Goal: Task Accomplishment & Management: Manage account settings

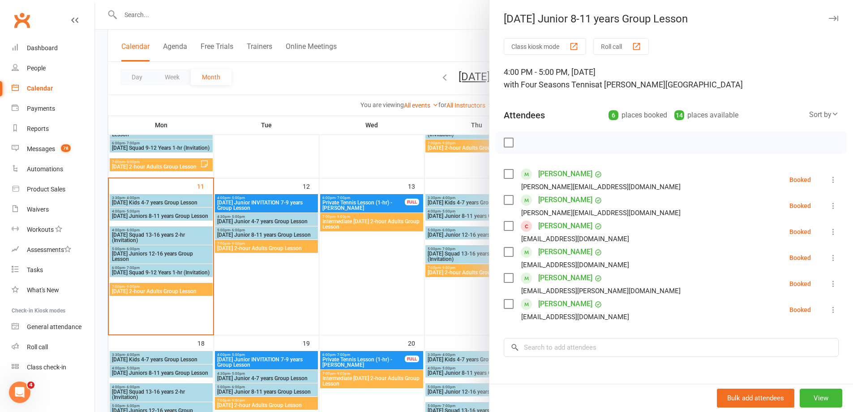
click at [135, 13] on div at bounding box center [474, 206] width 758 height 412
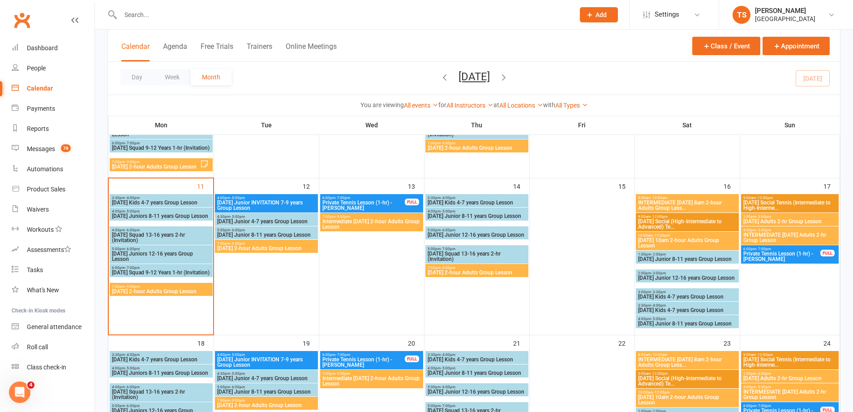
click at [125, 11] on input "text" at bounding box center [343, 15] width 451 height 13
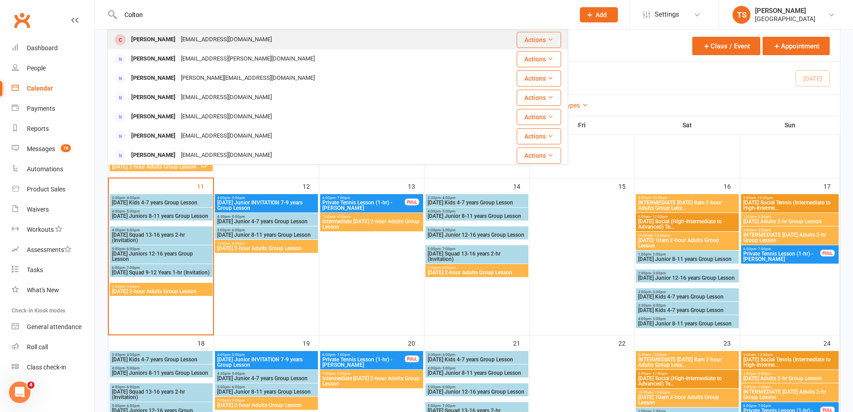
type input "Colton"
click at [193, 39] on div "[EMAIL_ADDRESS][DOMAIN_NAME]" at bounding box center [226, 39] width 96 height 13
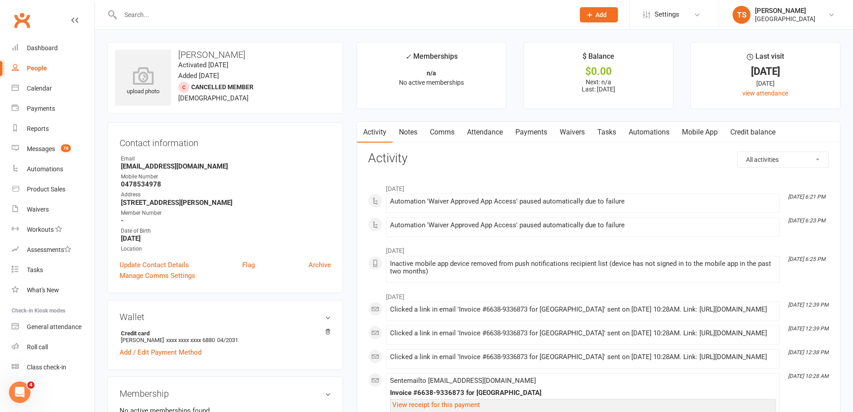
click at [533, 130] on link "Payments" at bounding box center [531, 132] width 44 height 21
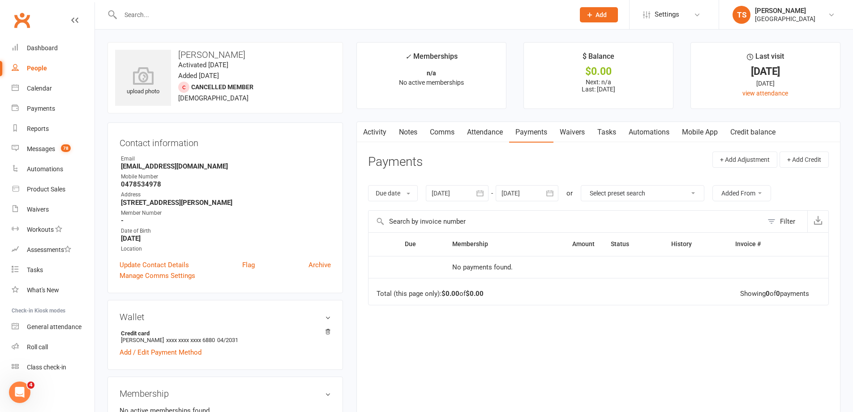
click at [447, 191] on div at bounding box center [457, 193] width 63 height 16
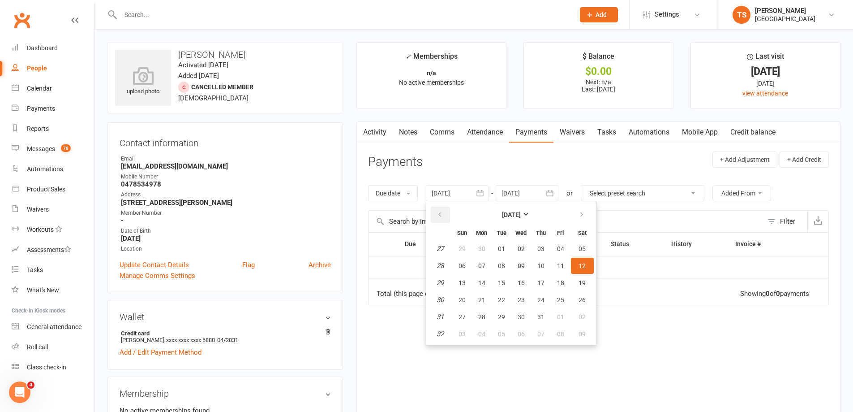
click at [440, 210] on button "button" at bounding box center [440, 214] width 19 height 16
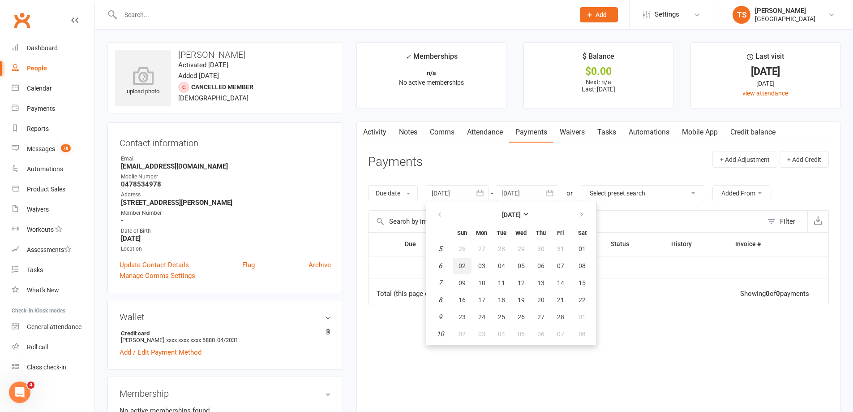
click at [464, 263] on span "02" at bounding box center [462, 265] width 7 height 7
type input "[DATE]"
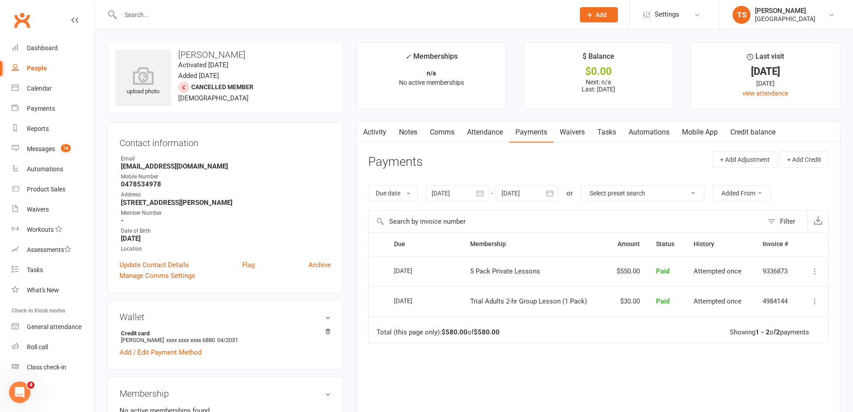
click at [490, 132] on link "Attendance" at bounding box center [485, 132] width 48 height 21
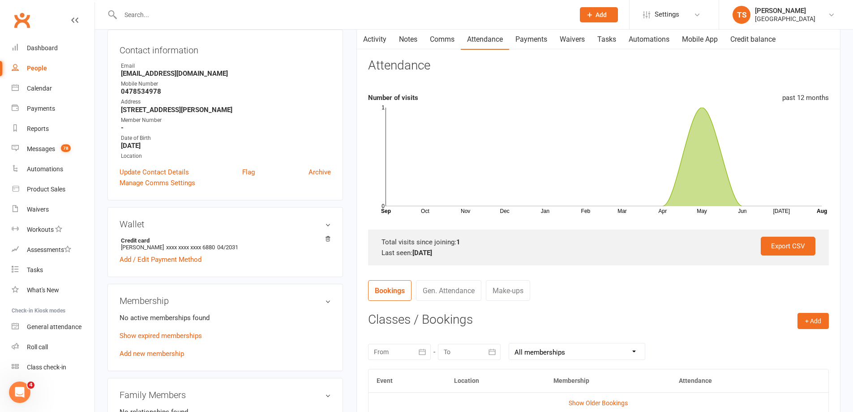
scroll to position [179, 0]
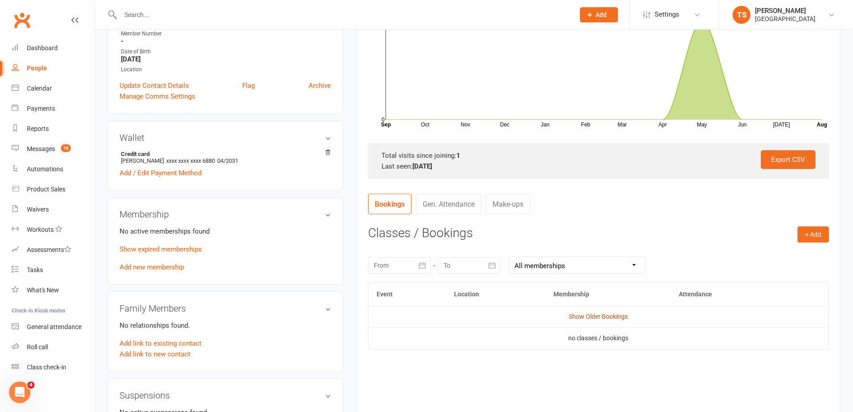
click at [588, 318] on link "Show Older Bookings" at bounding box center [598, 316] width 59 height 7
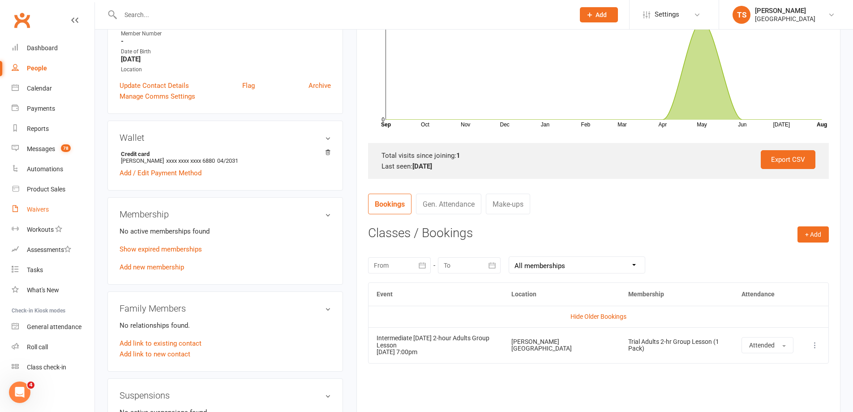
click at [40, 209] on div "Waivers" at bounding box center [38, 209] width 22 height 7
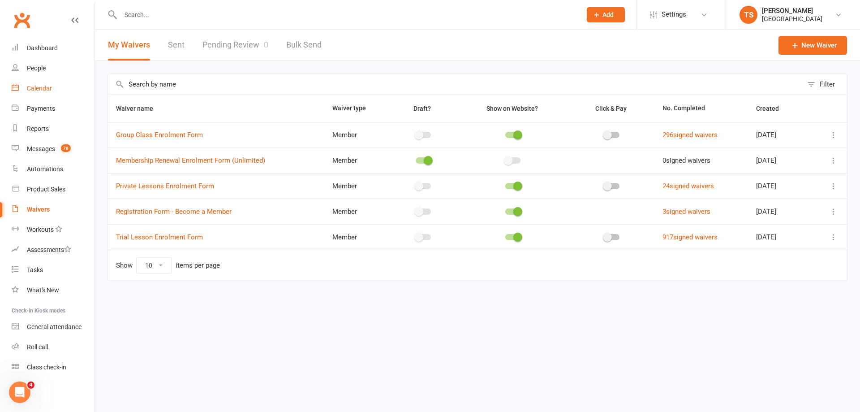
click at [45, 86] on div "Calendar" at bounding box center [39, 88] width 25 height 7
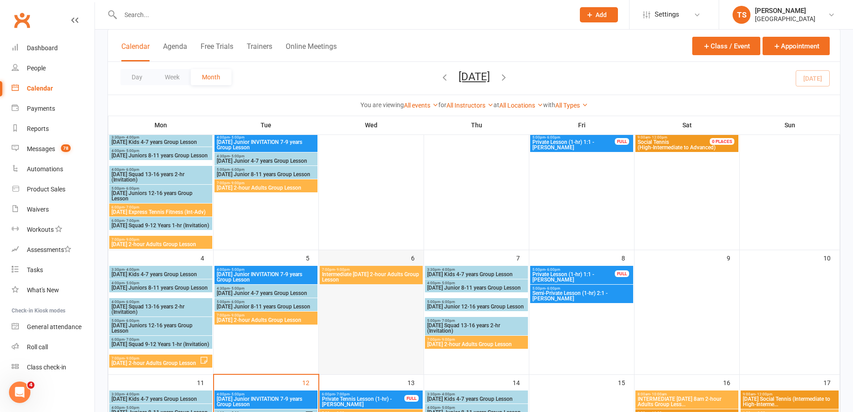
scroll to position [179, 0]
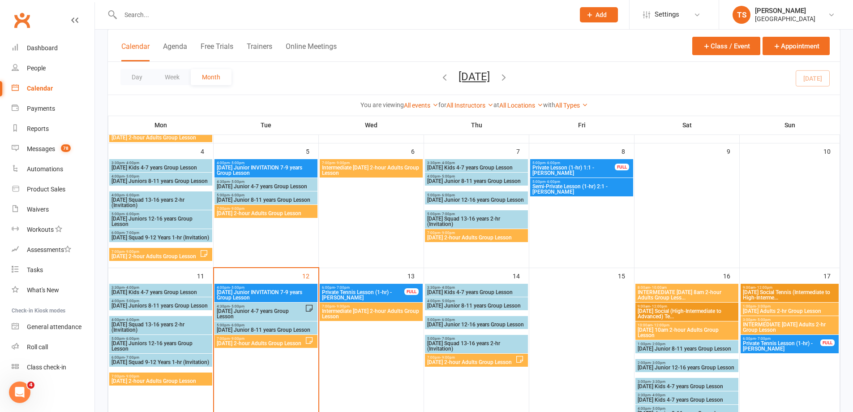
click at [246, 343] on span "[DATE] 2-hour Adults Group Lesson" at bounding box center [260, 342] width 89 height 5
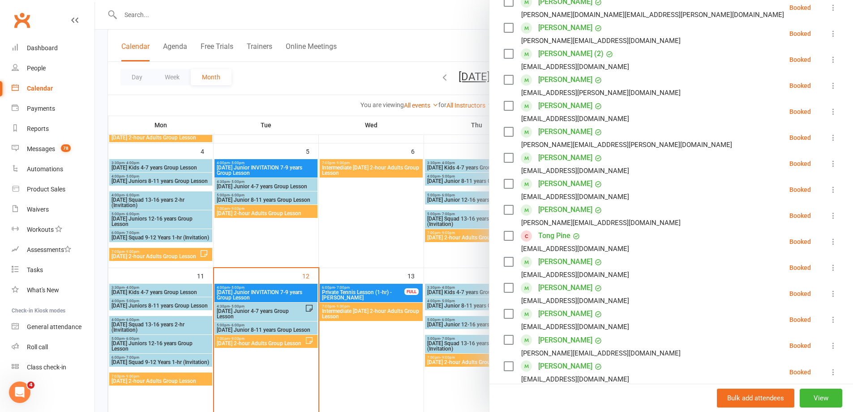
scroll to position [269, 0]
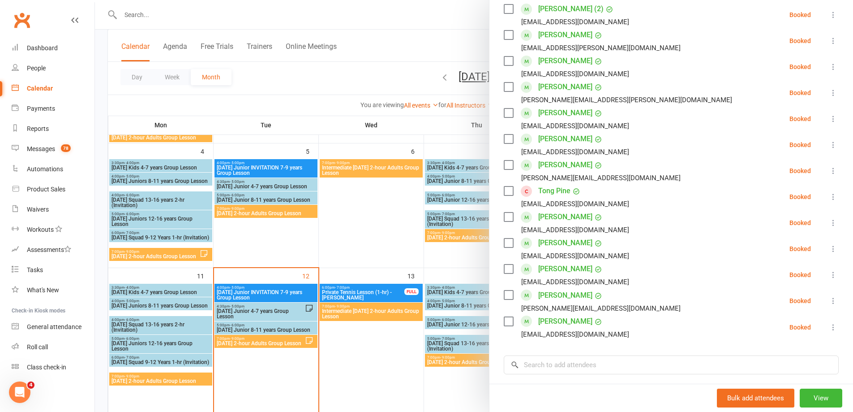
drag, startPoint x: 137, startPoint y: 9, endPoint x: 133, endPoint y: 18, distance: 9.1
click at [135, 10] on div at bounding box center [474, 206] width 758 height 412
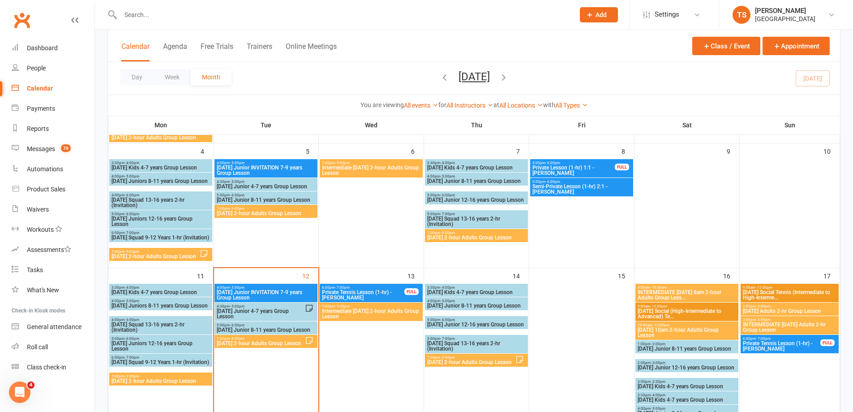
click at [135, 13] on input "text" at bounding box center [343, 15] width 451 height 13
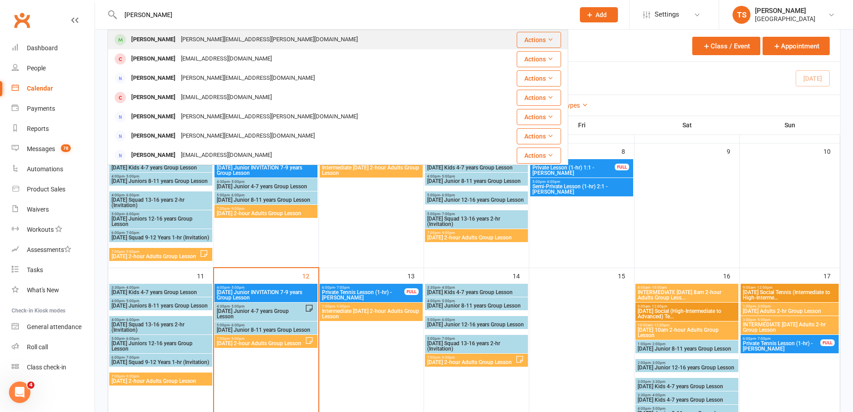
type input "[PERSON_NAME]"
click at [164, 37] on div "[PERSON_NAME]" at bounding box center [154, 39] width 50 height 13
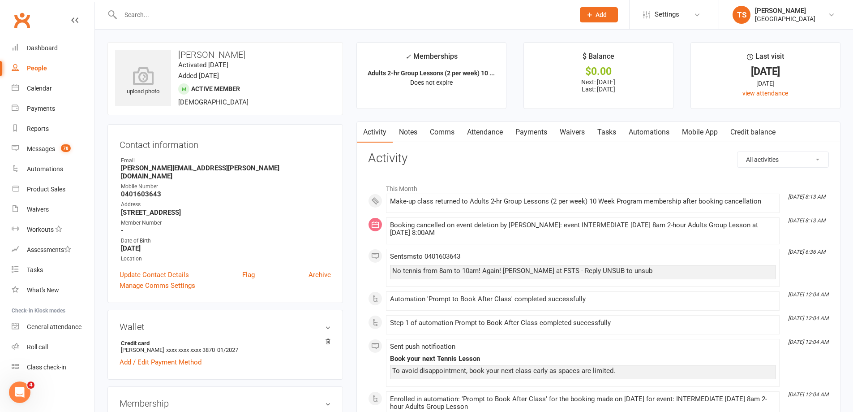
click at [528, 131] on link "Payments" at bounding box center [531, 132] width 44 height 21
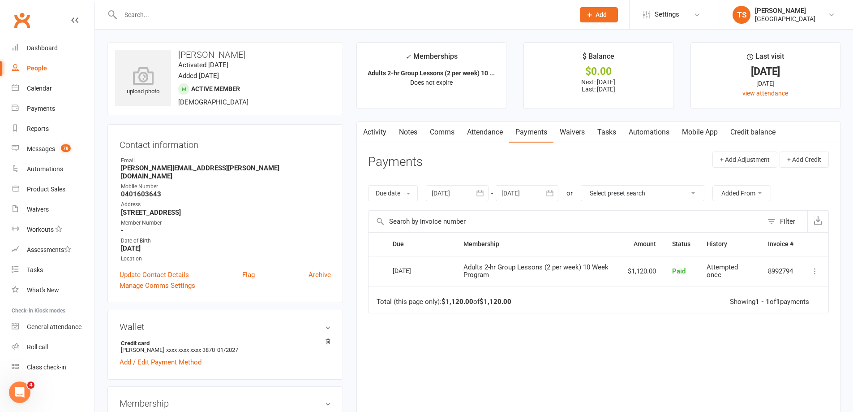
click at [524, 189] on div at bounding box center [527, 193] width 63 height 16
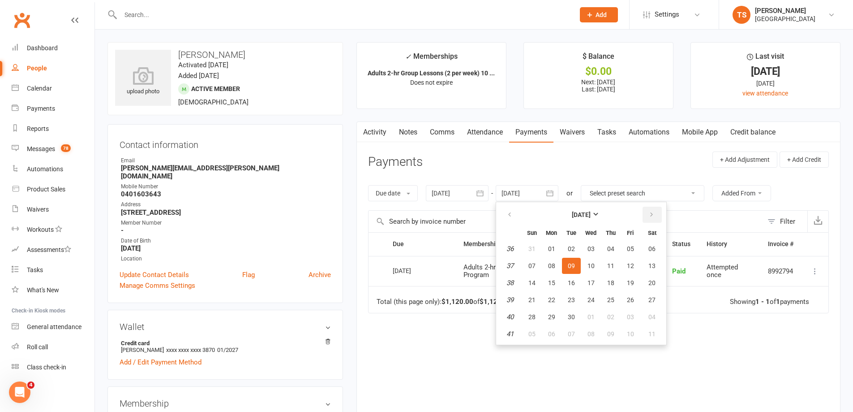
click at [654, 213] on icon "button" at bounding box center [652, 214] width 6 height 7
click at [653, 213] on icon "button" at bounding box center [652, 214] width 6 height 7
click at [634, 263] on button "07" at bounding box center [630, 266] width 19 height 16
type input "[DATE]"
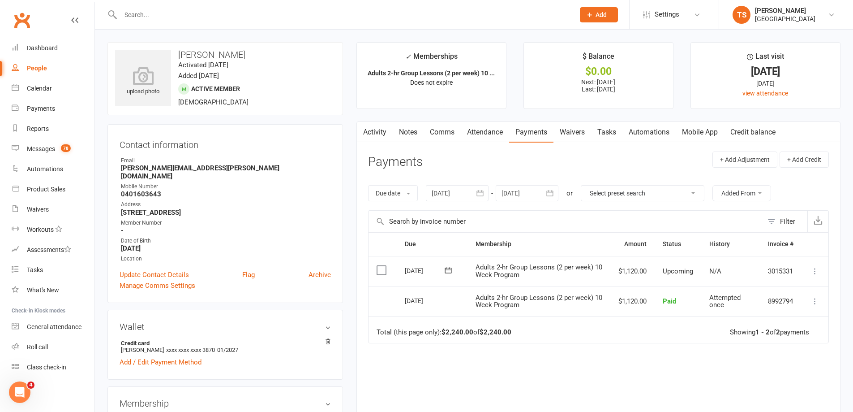
click at [816, 271] on icon at bounding box center [815, 271] width 9 height 9
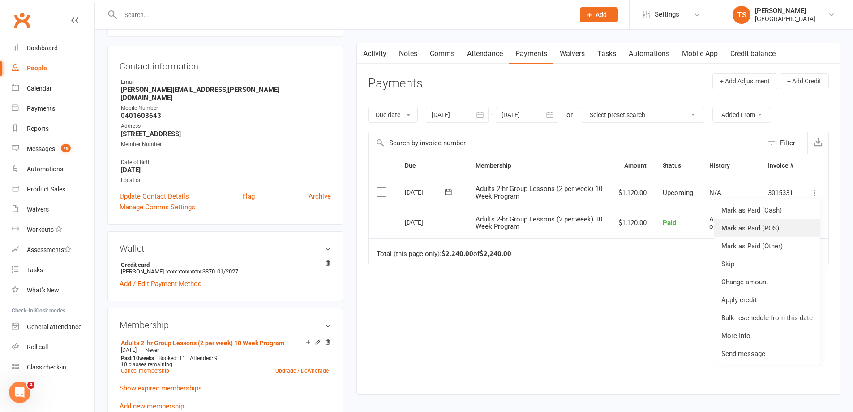
scroll to position [90, 0]
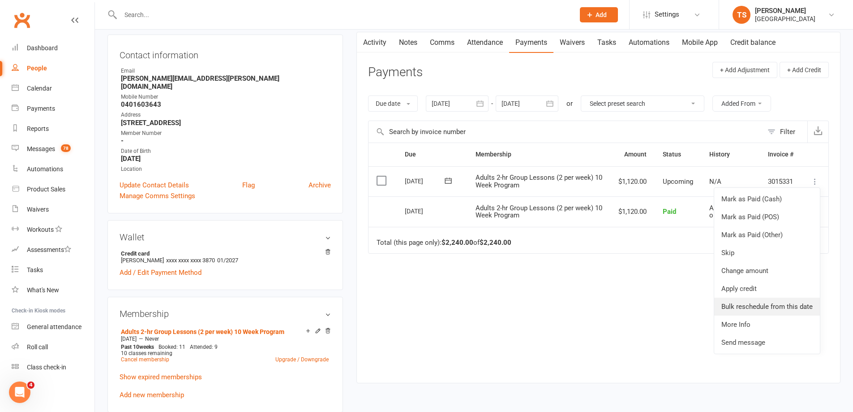
click at [757, 305] on link "Bulk reschedule from this date" at bounding box center [767, 306] width 106 height 18
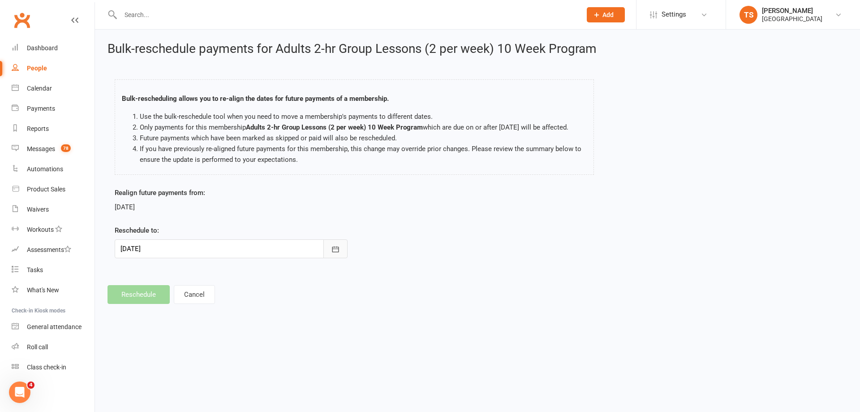
click at [337, 249] on icon "button" at bounding box center [335, 249] width 9 height 9
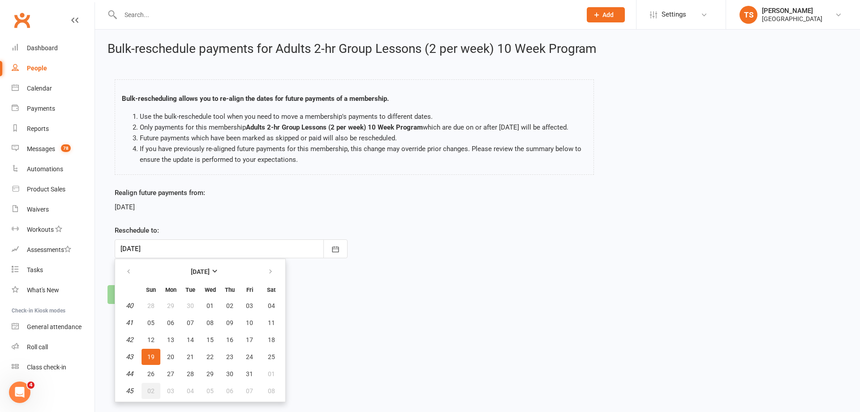
click at [149, 391] on span "02" at bounding box center [150, 390] width 7 height 7
type input "[DATE]"
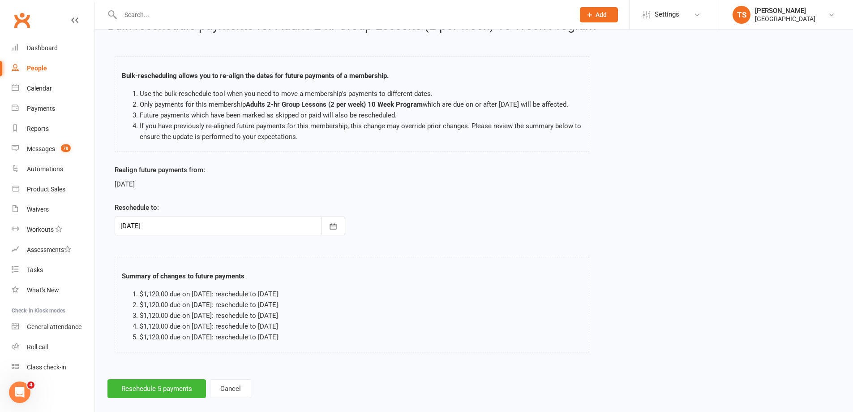
scroll to position [45, 0]
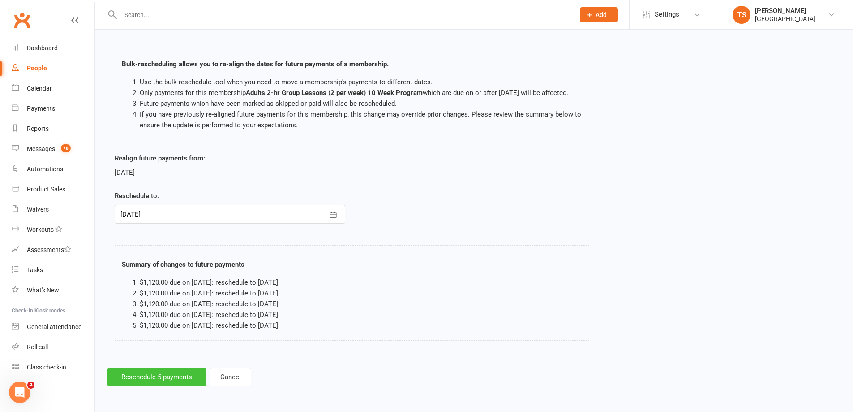
click at [154, 374] on button "Reschedule 5 payments" at bounding box center [156, 376] width 99 height 19
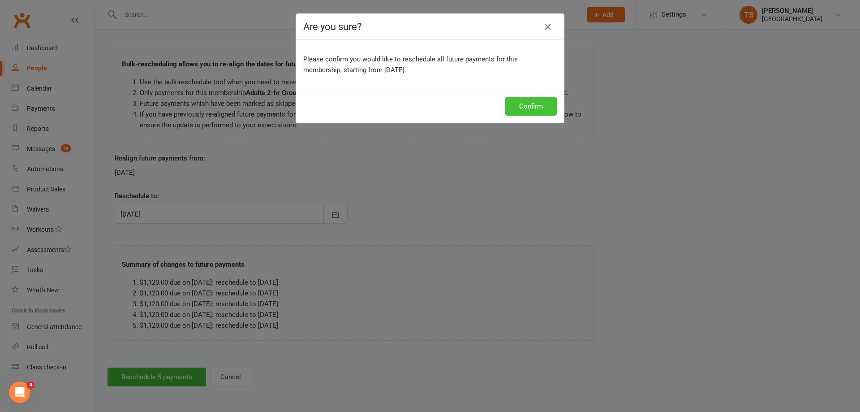
click at [520, 111] on button "Confirm" at bounding box center [531, 106] width 52 height 19
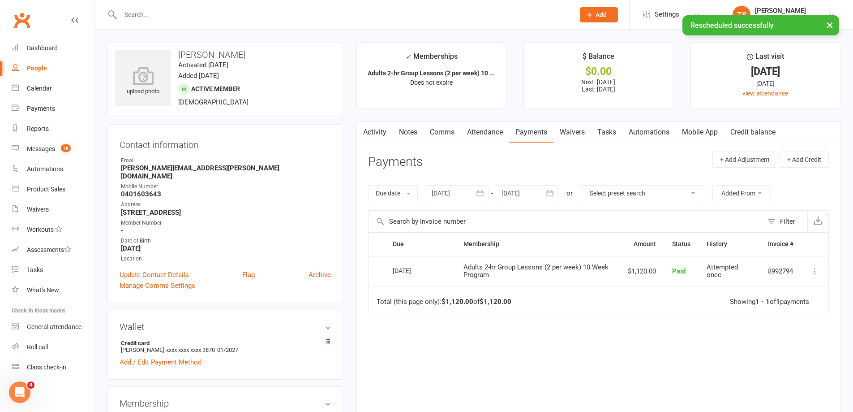
click at [415, 132] on link "Notes" at bounding box center [408, 132] width 31 height 21
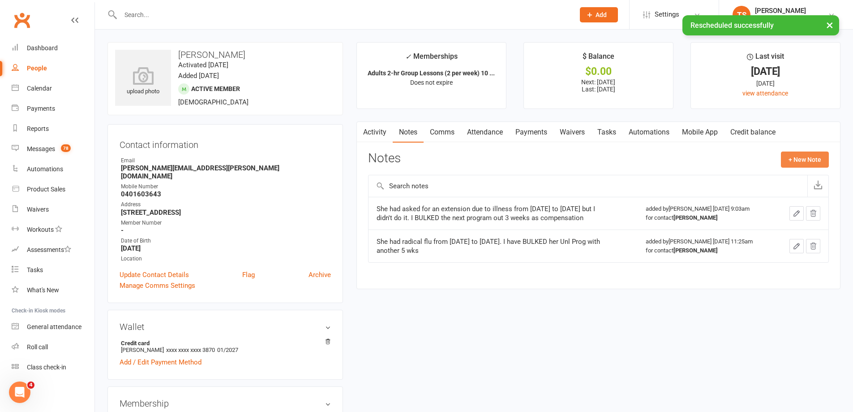
click at [807, 158] on button "+ New Note" at bounding box center [805, 159] width 48 height 16
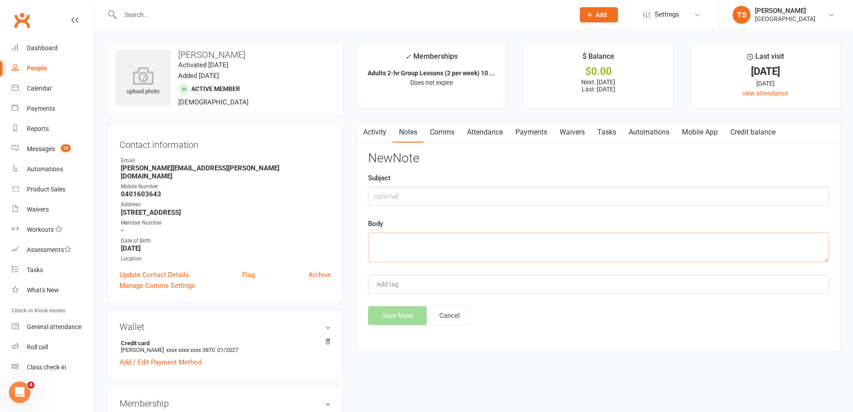
drag, startPoint x: 417, startPoint y: 245, endPoint x: 407, endPoint y: 237, distance: 12.7
click at [413, 241] on textarea at bounding box center [598, 247] width 461 height 30
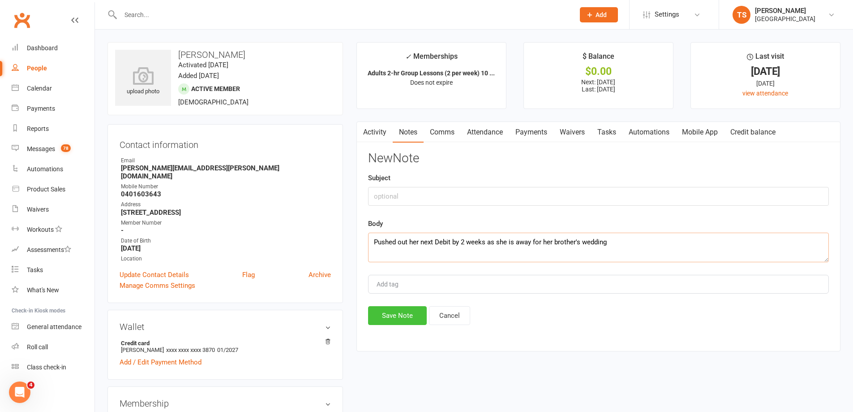
type textarea "Pushed out her next Debit by 2 weeks as she is away for her brother's wedding"
click at [416, 315] on button "Save Note" at bounding box center [397, 315] width 59 height 19
